Goal: Check status: Check status

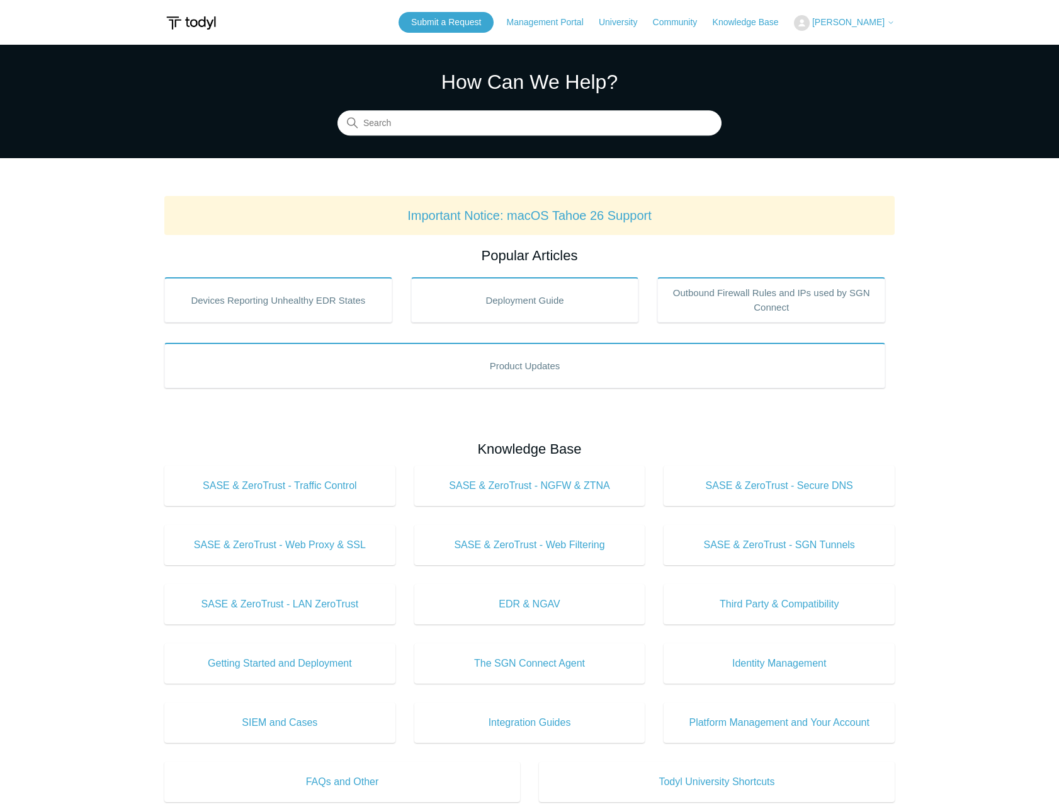
click at [882, 25] on span "[PERSON_NAME]" at bounding box center [848, 22] width 72 height 10
click at [876, 48] on link "My Support Requests" at bounding box center [856, 49] width 123 height 22
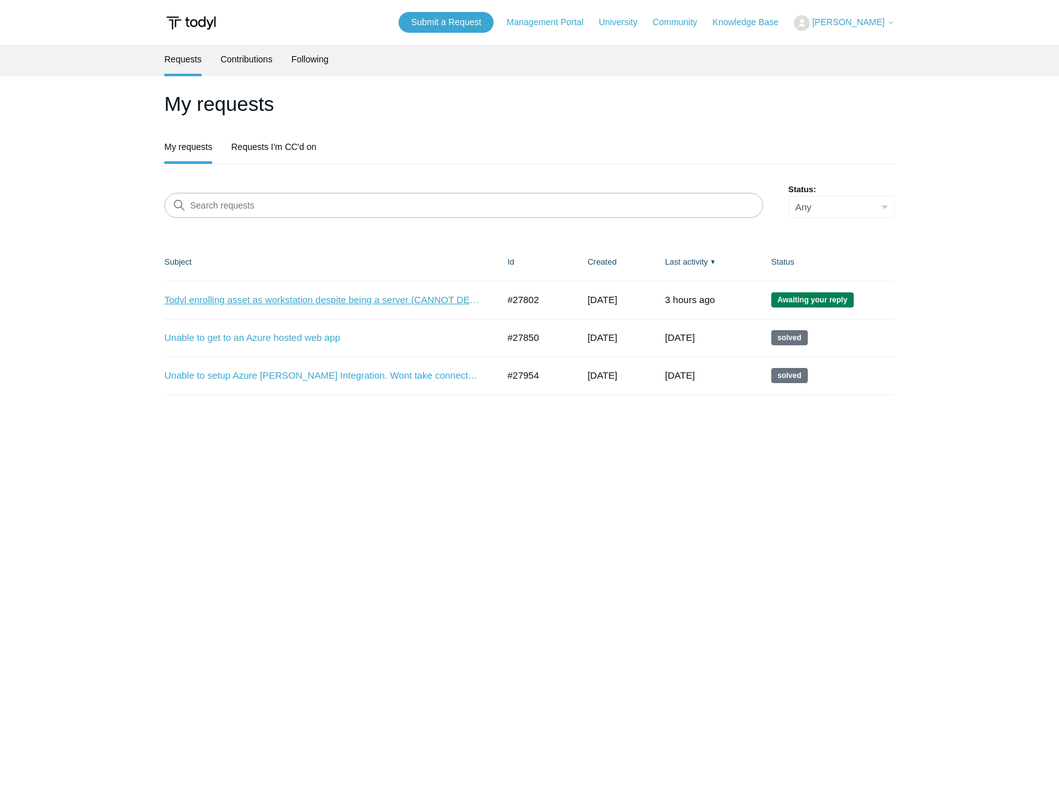
click at [358, 302] on link "Todyl enrolling asset as workstation despite being a server (CANNOT DEPLOY SECU…" at bounding box center [321, 300] width 315 height 14
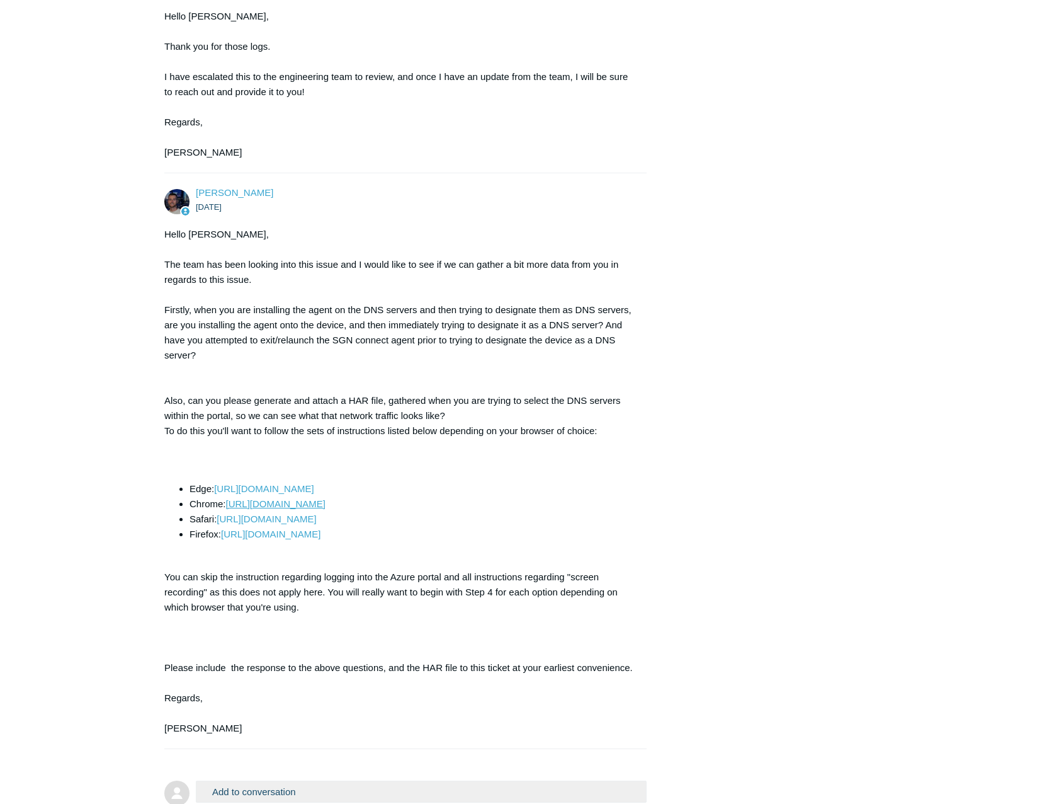
scroll to position [1448, 0]
